Goal: Information Seeking & Learning: Learn about a topic

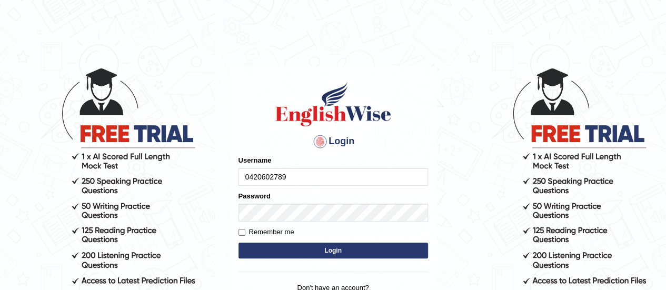
type input "0420602789"
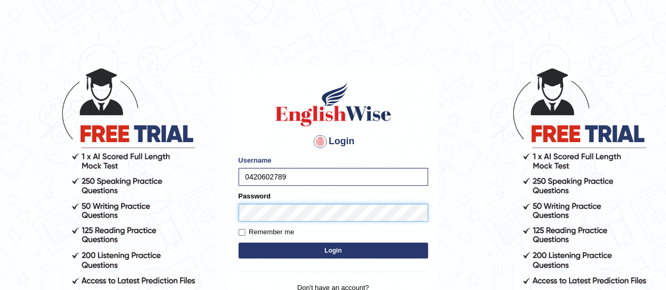
click at [239, 243] on button "Login" at bounding box center [334, 251] width 190 height 16
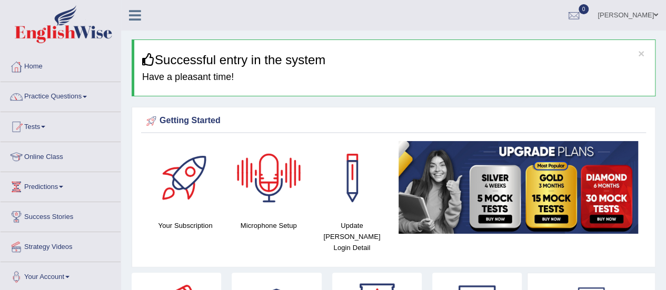
click at [268, 179] on div at bounding box center [269, 178] width 74 height 74
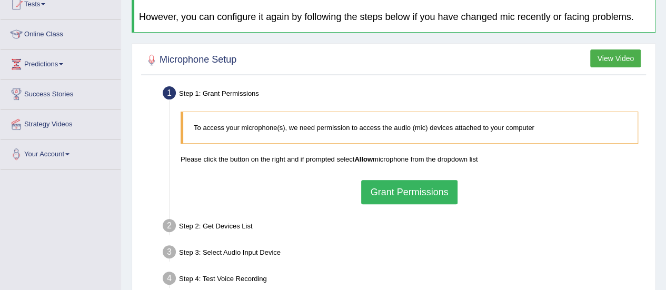
scroll to position [132, 0]
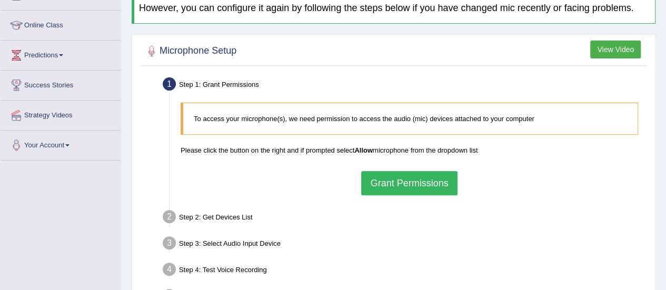
click at [412, 180] on button "Grant Permissions" at bounding box center [409, 183] width 96 height 24
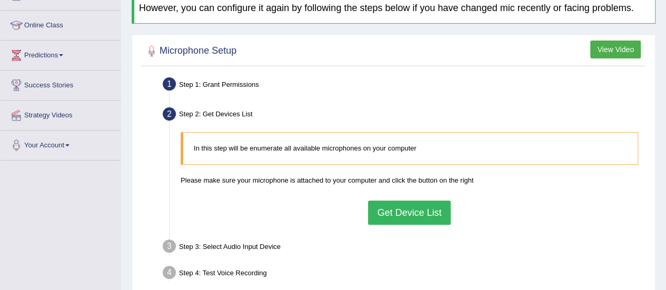
click at [409, 208] on button "Get Device List" at bounding box center [409, 213] width 82 height 24
click at [409, 208] on ul "Step 1: Grant Permissions To access your microphone(s), we need permission to a…" at bounding box center [394, 206] width 500 height 264
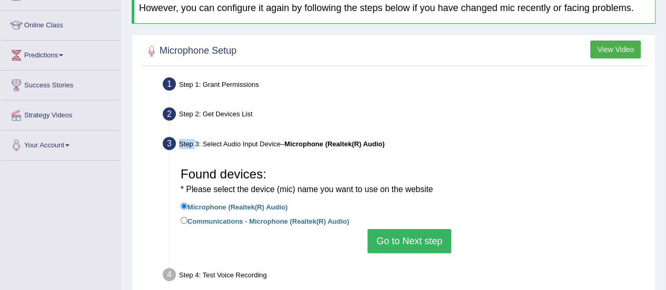
click at [408, 236] on button "Go to Next step" at bounding box center [410, 241] width 84 height 24
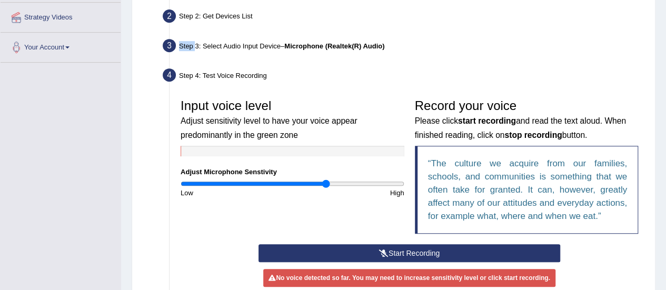
scroll to position [235, 0]
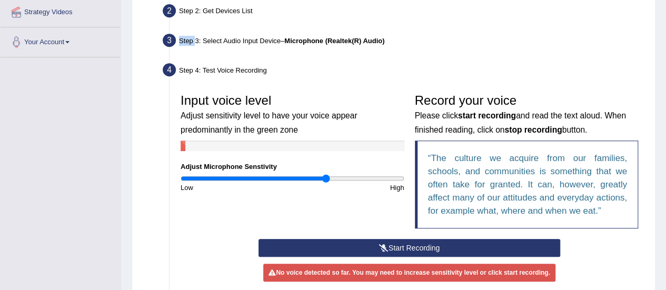
click at [406, 251] on button "Start Recording" at bounding box center [410, 248] width 302 height 18
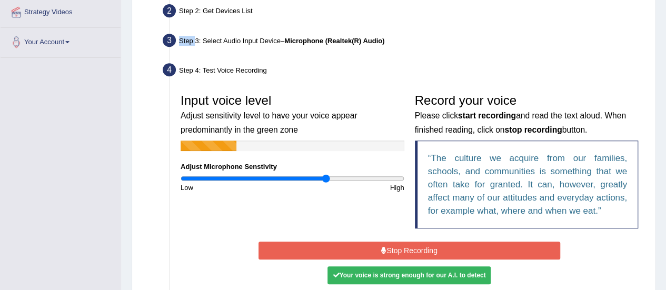
click at [406, 251] on button "Stop Recording" at bounding box center [410, 251] width 302 height 18
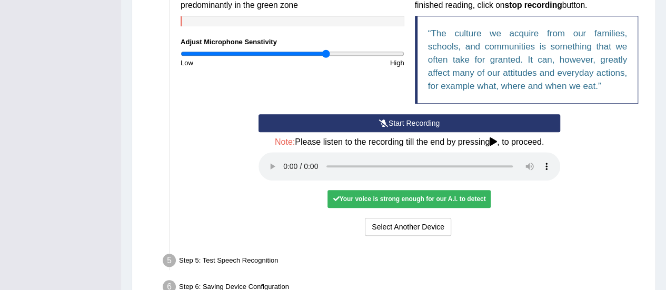
scroll to position [360, 0]
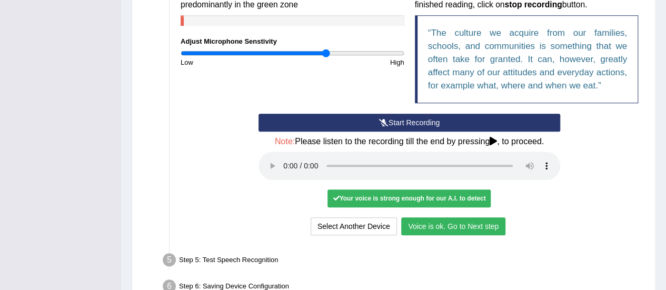
click at [467, 231] on button "Voice is ok. Go to Next step" at bounding box center [453, 227] width 104 height 18
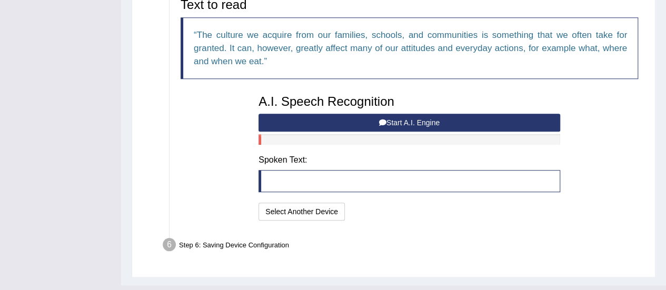
click at [419, 124] on button "Start A.I. Engine" at bounding box center [410, 123] width 302 height 18
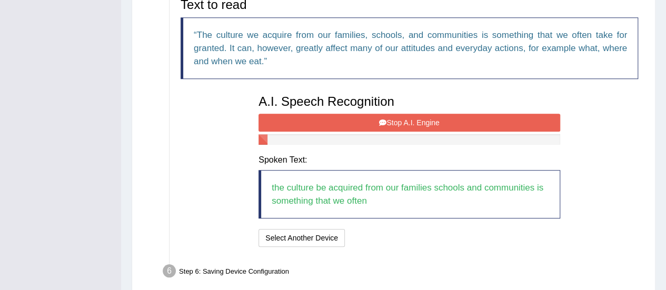
click at [412, 114] on button "Stop A.I. Engine" at bounding box center [410, 123] width 302 height 18
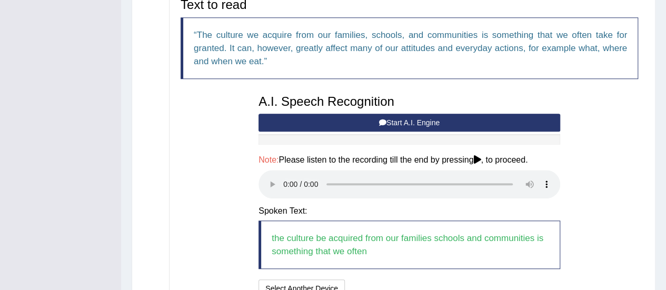
scroll to position [457, 0]
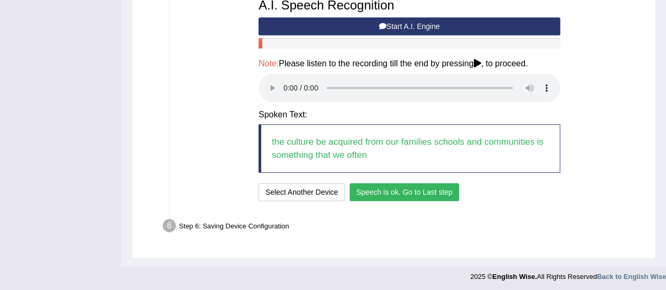
click at [425, 189] on button "Speech is ok. Go to Last step" at bounding box center [405, 192] width 110 height 18
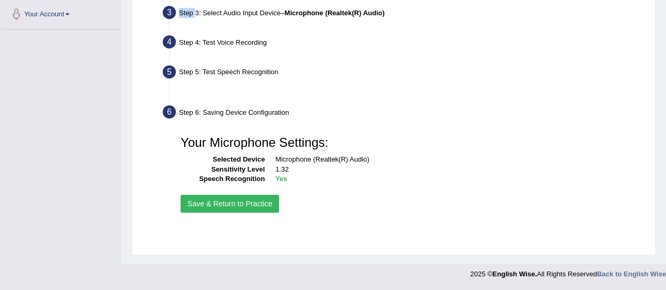
scroll to position [262, 0]
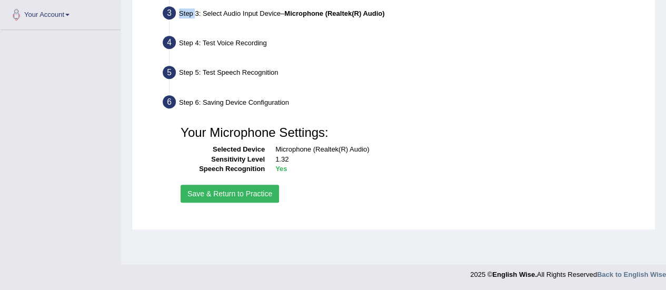
click at [260, 195] on button "Save & Return to Practice" at bounding box center [230, 194] width 98 height 18
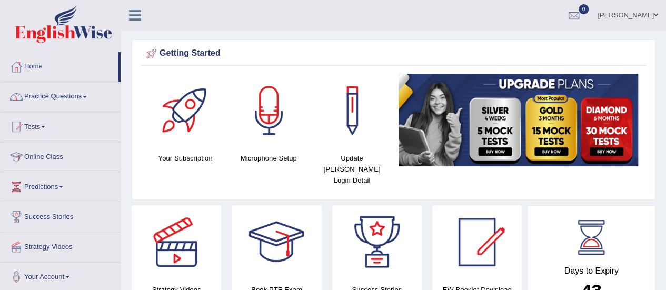
drag, startPoint x: 119, startPoint y: 78, endPoint x: 117, endPoint y: 109, distance: 31.1
click at [117, 109] on ul "Home Practice Questions Speaking Practice Read Aloud Repeat Sentence Describe I…" at bounding box center [61, 172] width 120 height 240
click at [70, 100] on link "Practice Questions" at bounding box center [61, 95] width 120 height 26
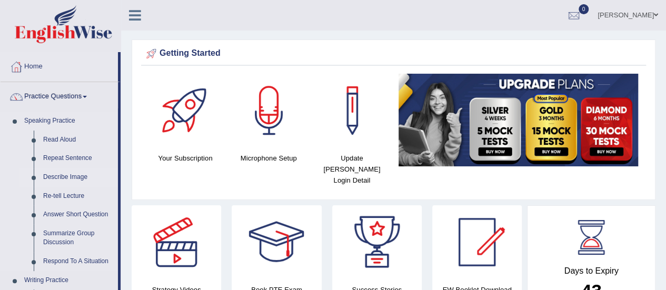
click at [68, 174] on link "Describe Image" at bounding box center [78, 177] width 80 height 19
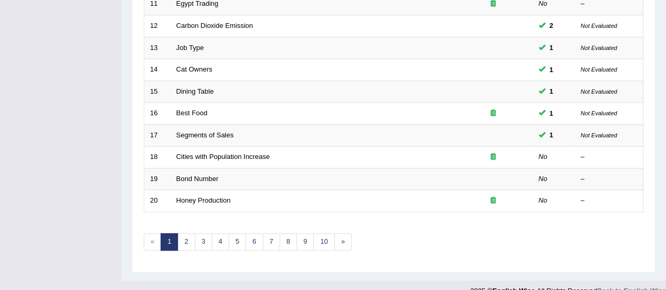
scroll to position [402, 0]
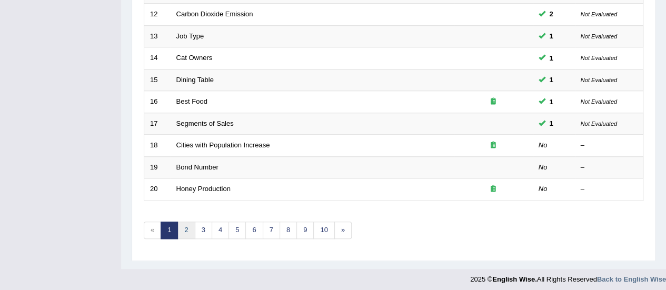
click at [184, 227] on link "2" at bounding box center [186, 230] width 17 height 17
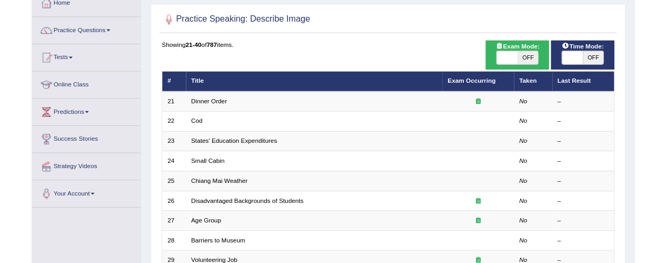
scroll to position [8, 0]
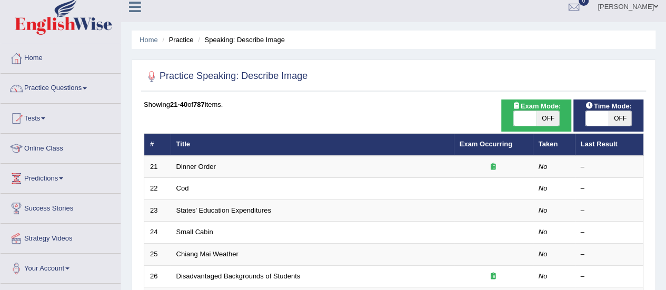
click at [46, 86] on link "Practice Questions" at bounding box center [61, 87] width 120 height 26
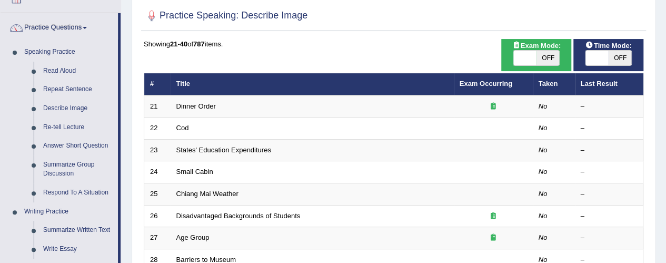
scroll to position [65, 0]
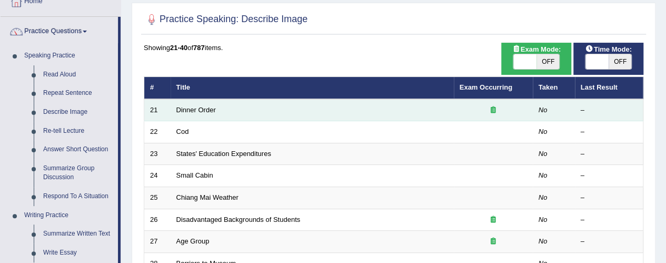
click at [221, 110] on td "Dinner Order" at bounding box center [312, 110] width 283 height 22
click at [476, 109] on div at bounding box center [493, 110] width 67 height 10
click at [185, 106] on link "Dinner Order" at bounding box center [196, 110] width 40 height 8
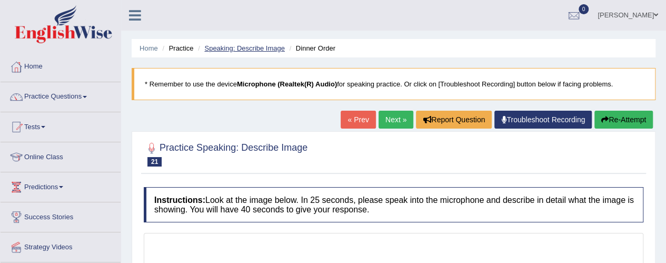
click at [245, 48] on link "Speaking: Describe Image" at bounding box center [244, 48] width 80 height 8
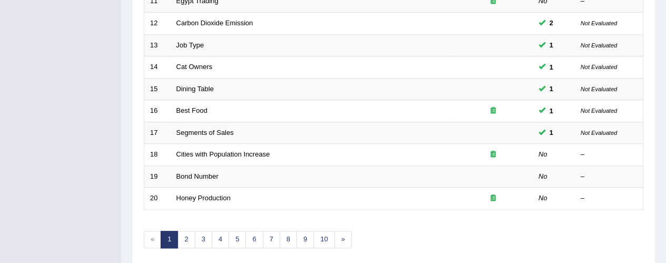
scroll to position [410, 0]
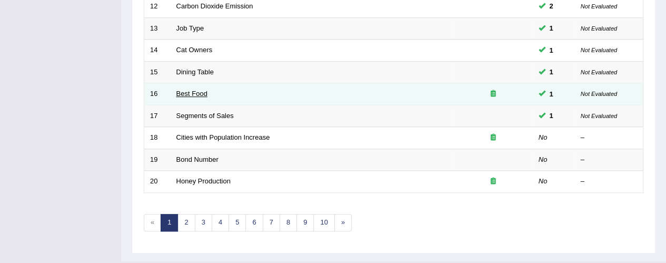
click at [193, 90] on link "Best Food" at bounding box center [191, 94] width 31 height 8
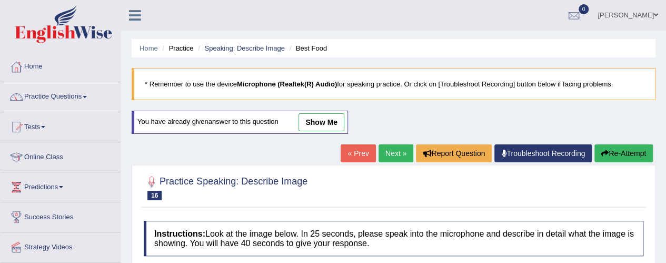
click at [328, 121] on link "show me" at bounding box center [322, 122] width 46 height 18
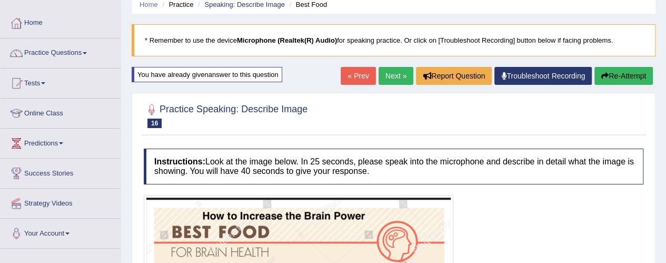
scroll to position [47, 0]
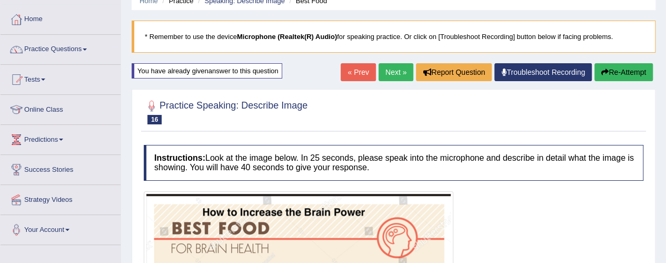
click at [390, 72] on link "Next »" at bounding box center [396, 72] width 35 height 18
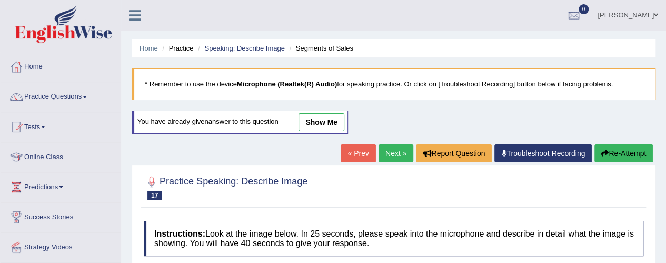
click at [388, 149] on link "Next »" at bounding box center [396, 153] width 35 height 18
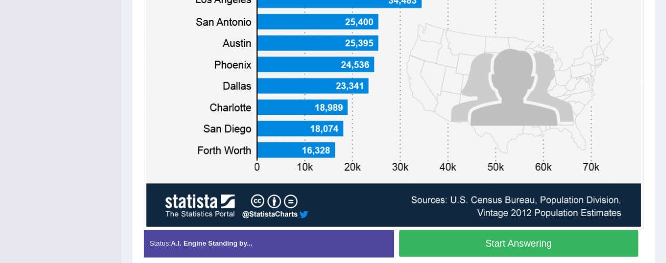
scroll to position [373, 0]
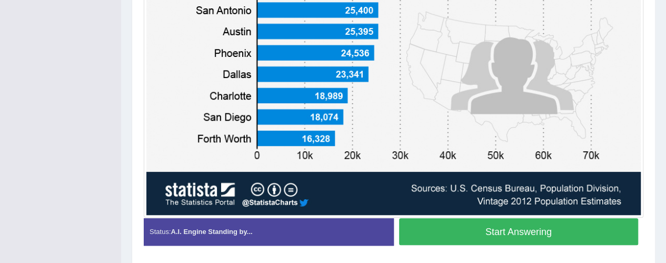
click at [550, 231] on button "Start Answering" at bounding box center [519, 231] width 240 height 27
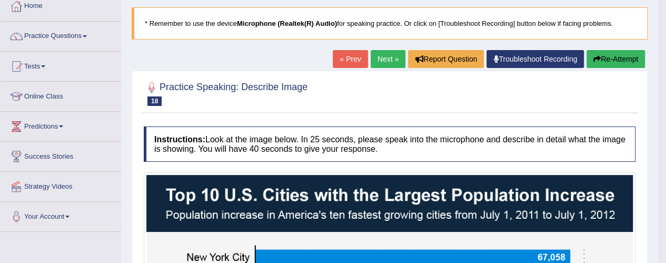
scroll to position [0, 0]
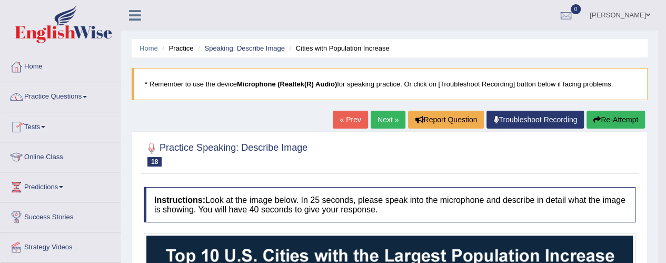
click at [64, 95] on link "Practice Questions" at bounding box center [61, 95] width 120 height 26
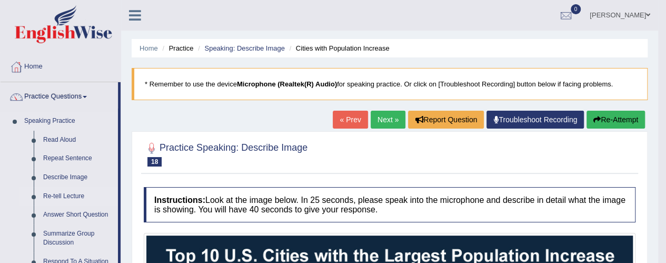
click at [66, 197] on link "Re-tell Lecture" at bounding box center [78, 196] width 80 height 19
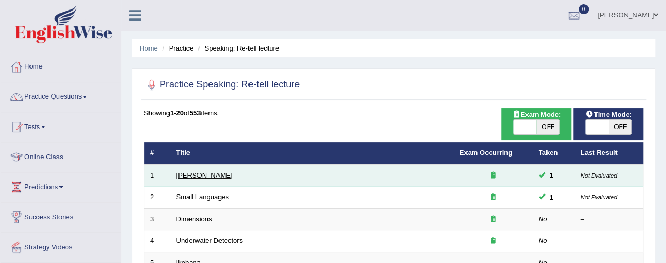
click at [193, 175] on link "[PERSON_NAME]" at bounding box center [204, 175] width 56 height 8
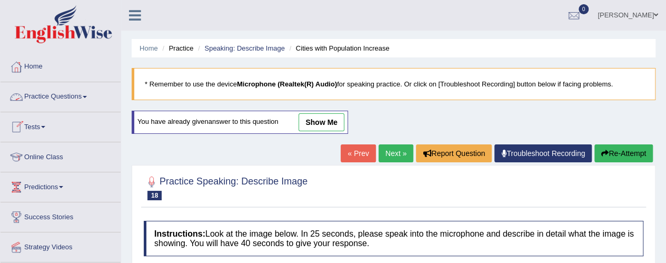
click at [41, 98] on link "Practice Questions" at bounding box center [61, 95] width 120 height 26
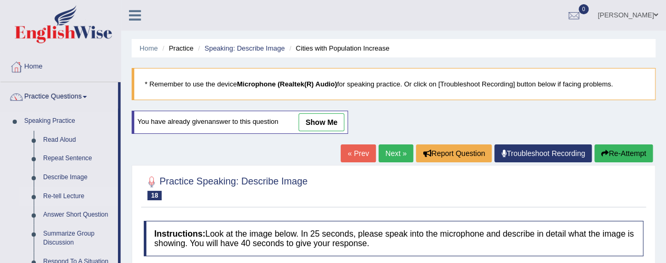
click at [68, 192] on link "Re-tell Lecture" at bounding box center [78, 196] width 80 height 19
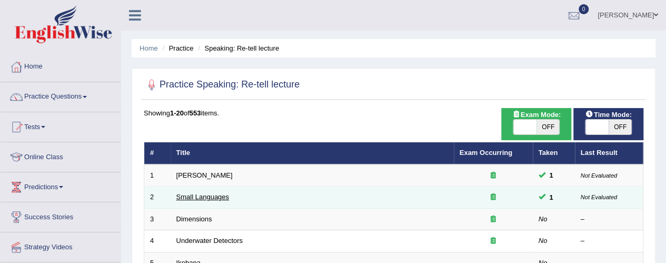
click at [206, 195] on link "Small Languages" at bounding box center [202, 197] width 53 height 8
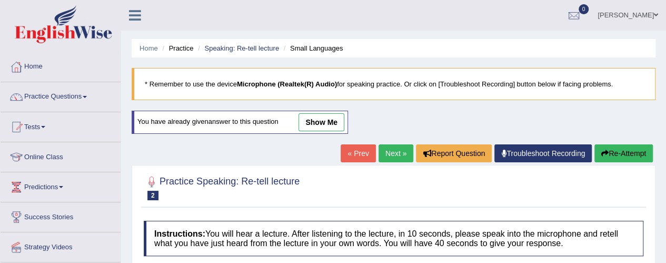
click at [319, 123] on link "show me" at bounding box center [322, 122] width 46 height 18
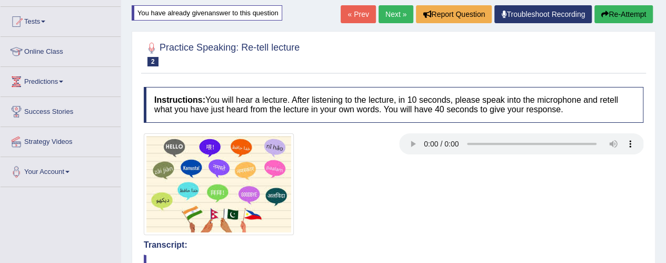
scroll to position [96, 0]
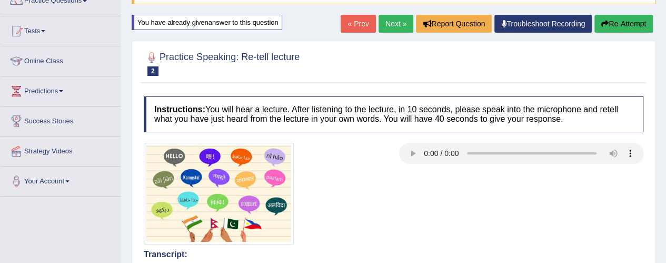
click at [387, 26] on link "Next »" at bounding box center [396, 24] width 35 height 18
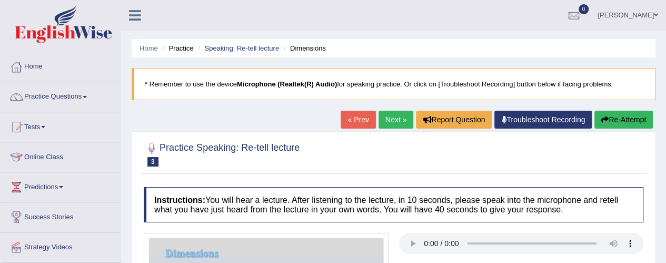
click at [389, 120] on link "Next »" at bounding box center [396, 120] width 35 height 18
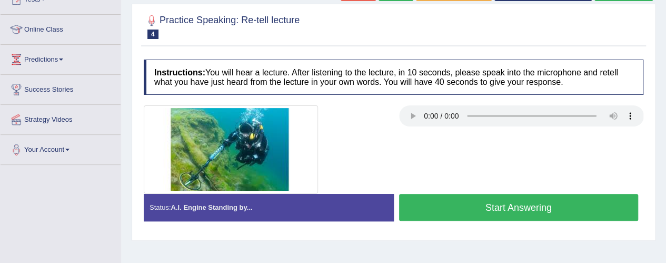
scroll to position [129, 0]
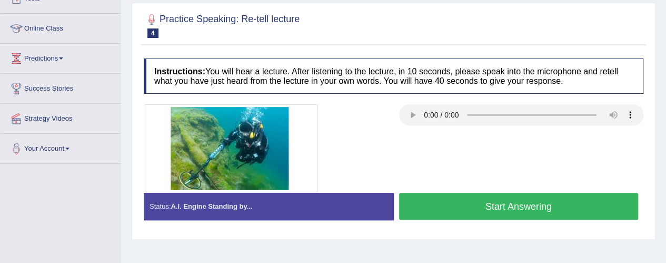
click at [423, 161] on div at bounding box center [394, 148] width 510 height 88
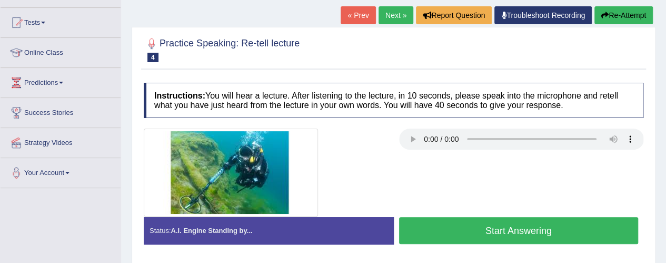
scroll to position [106, 0]
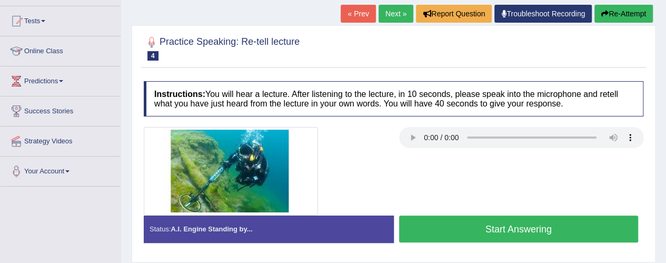
click at [492, 225] on button "Start Answering" at bounding box center [519, 228] width 240 height 27
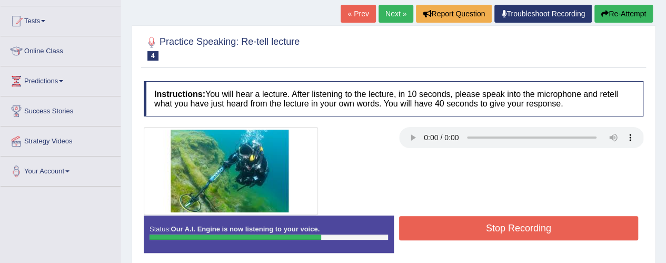
click at [492, 225] on button "Stop Recording" at bounding box center [519, 228] width 240 height 24
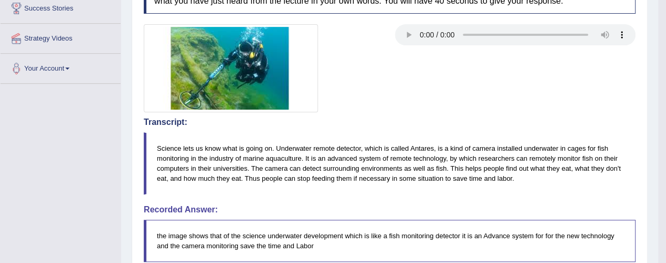
scroll to position [189, 0]
